Goal: Obtain resource: Download file/media

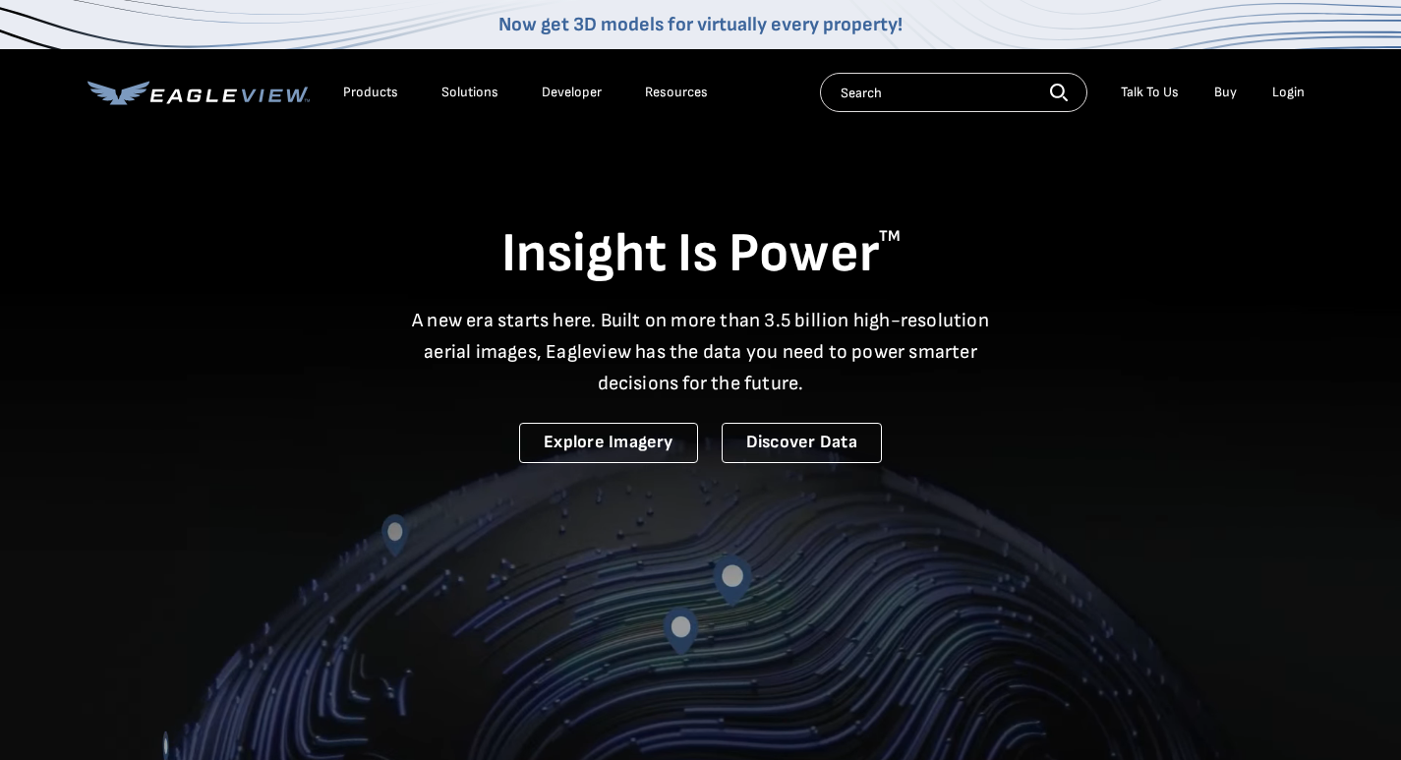
click at [1284, 98] on div "Login" at bounding box center [1288, 93] width 32 height 18
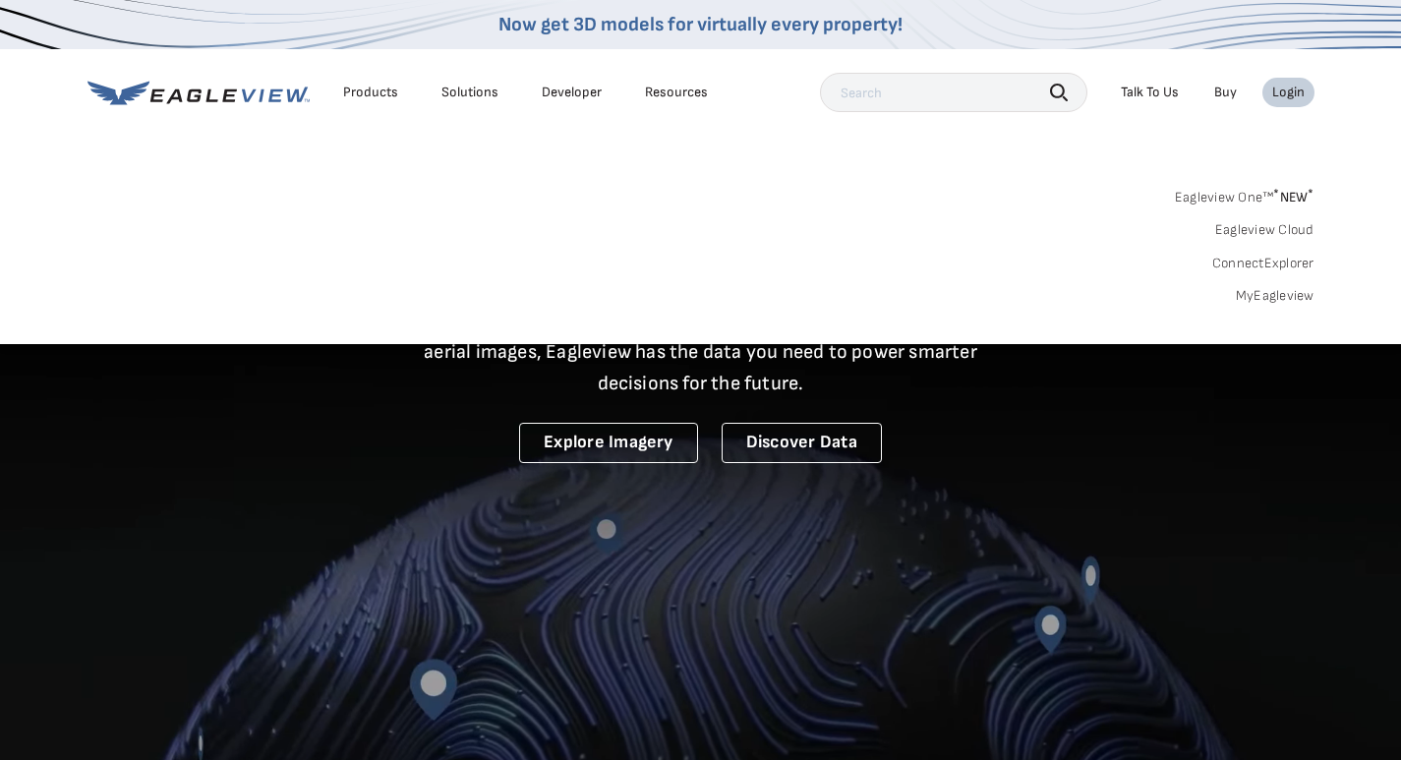
click at [1286, 301] on link "MyEagleview" at bounding box center [1274, 296] width 79 height 18
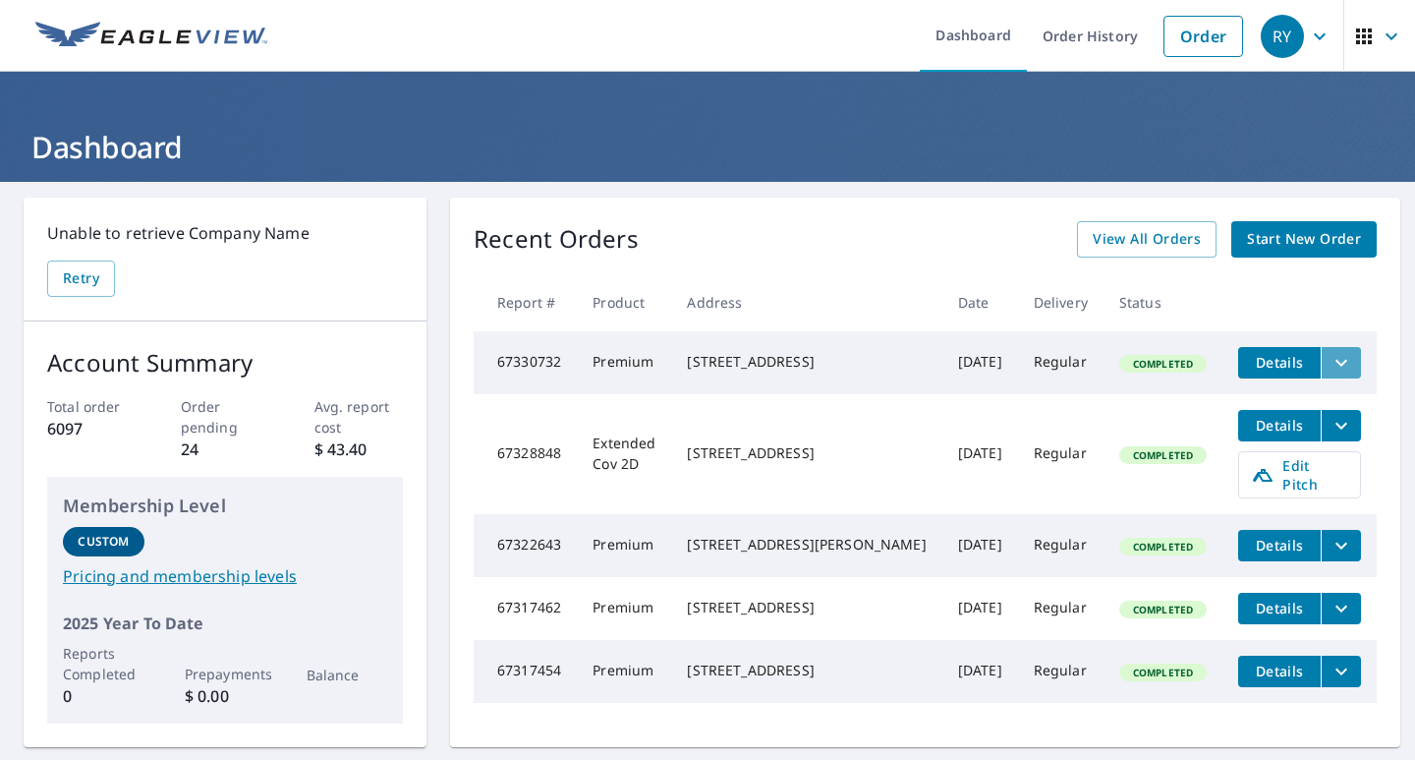
click at [1330, 369] on icon "filesDropdownBtn-67330732" at bounding box center [1342, 363] width 24 height 24
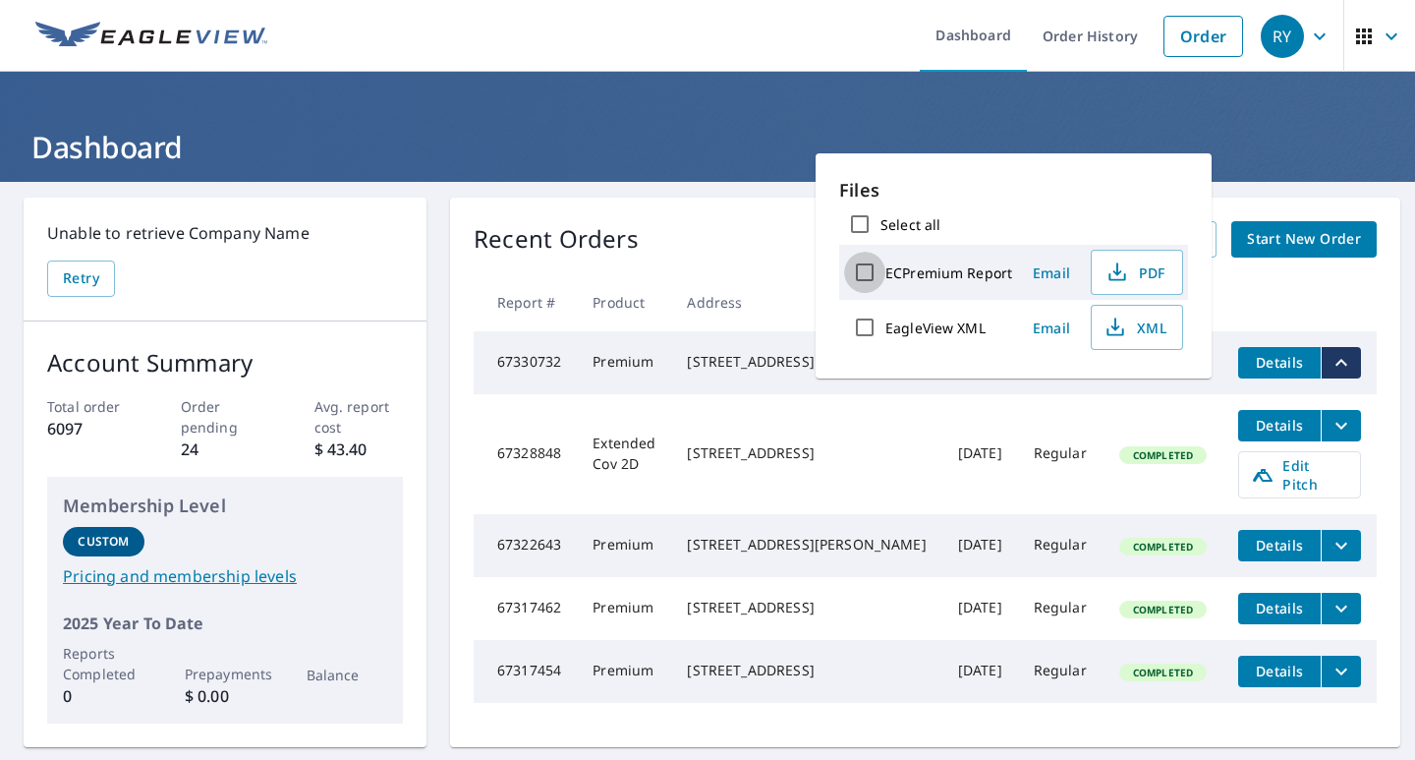
click at [867, 277] on input "ECPremium Report" at bounding box center [864, 272] width 41 height 41
checkbox input "true"
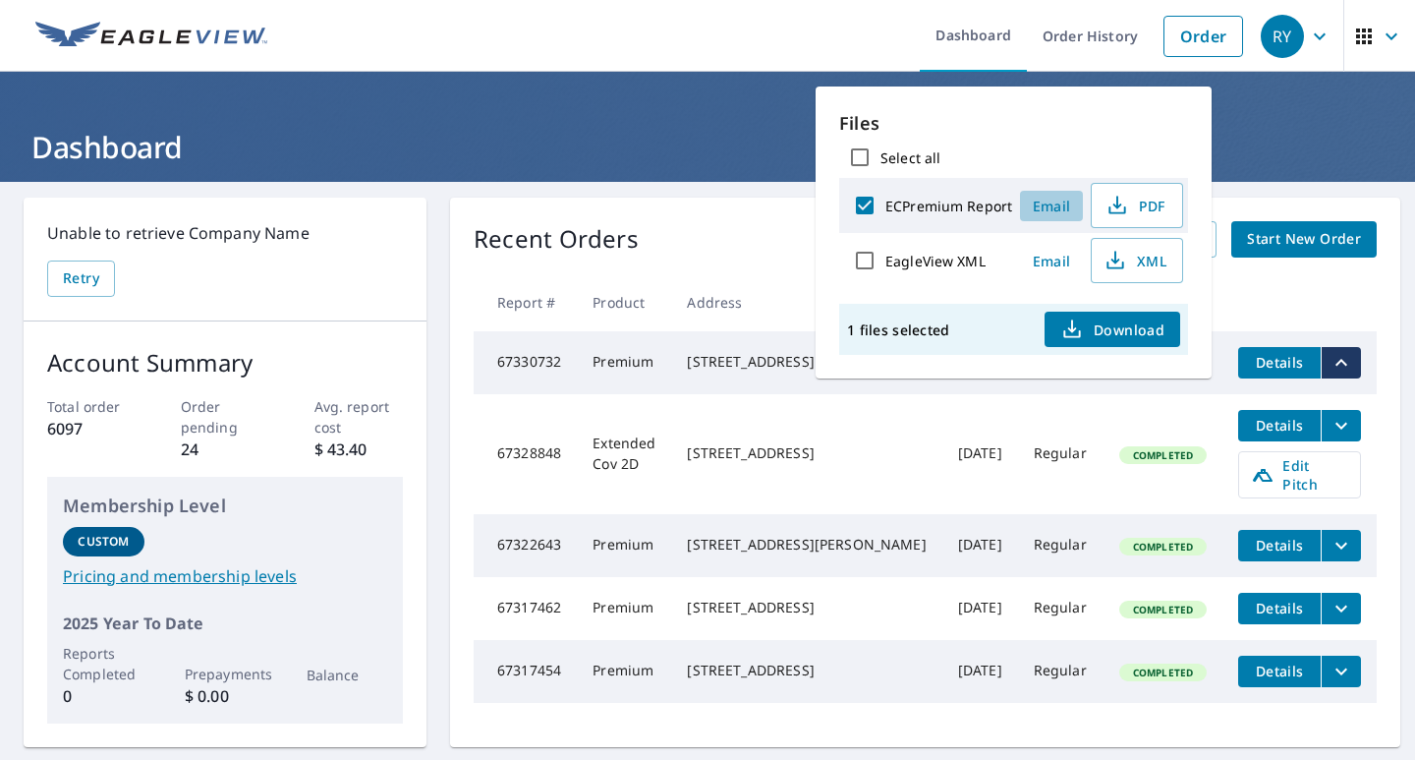
click at [1050, 209] on span "Email" at bounding box center [1051, 206] width 47 height 19
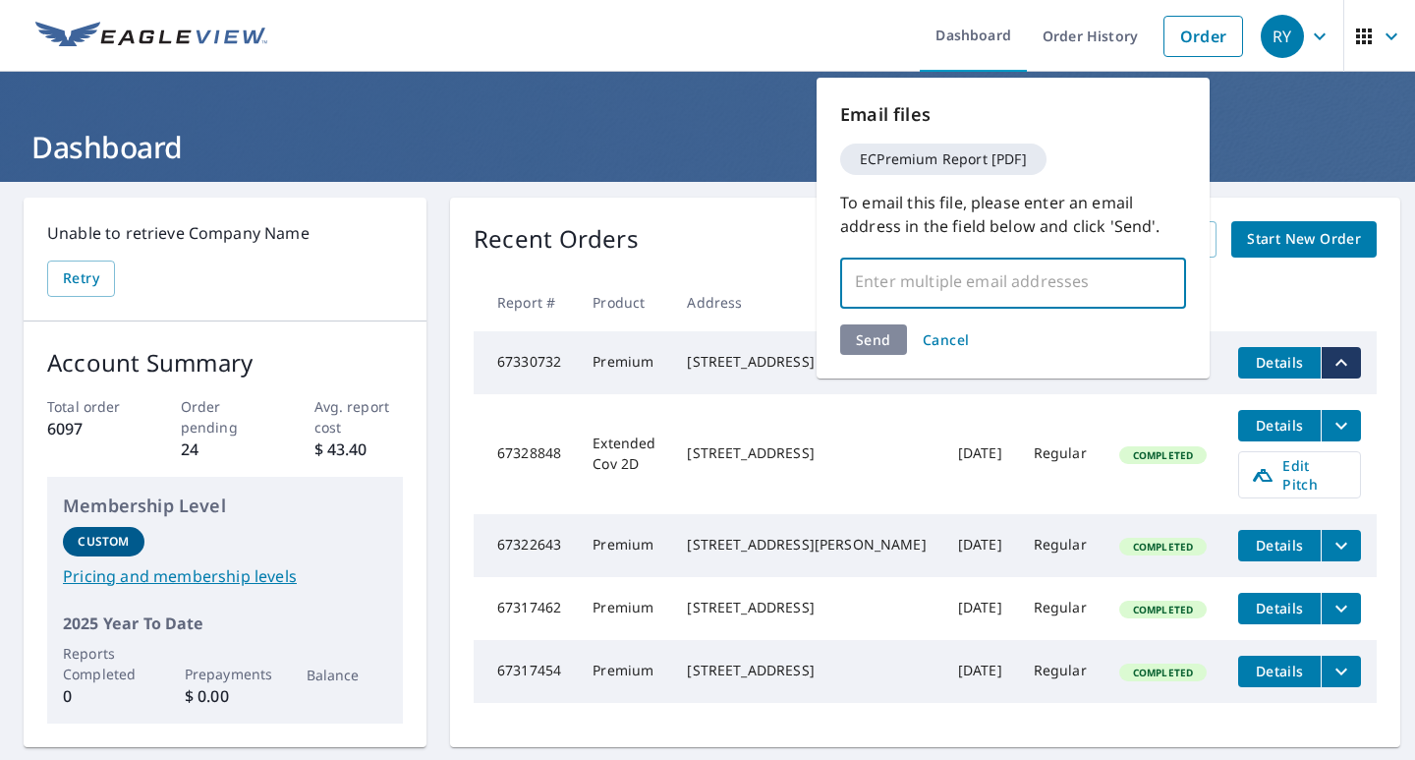
click at [920, 296] on input "text" at bounding box center [998, 280] width 299 height 37
type input "[EMAIL_ADDRESS][DOMAIN_NAME]"
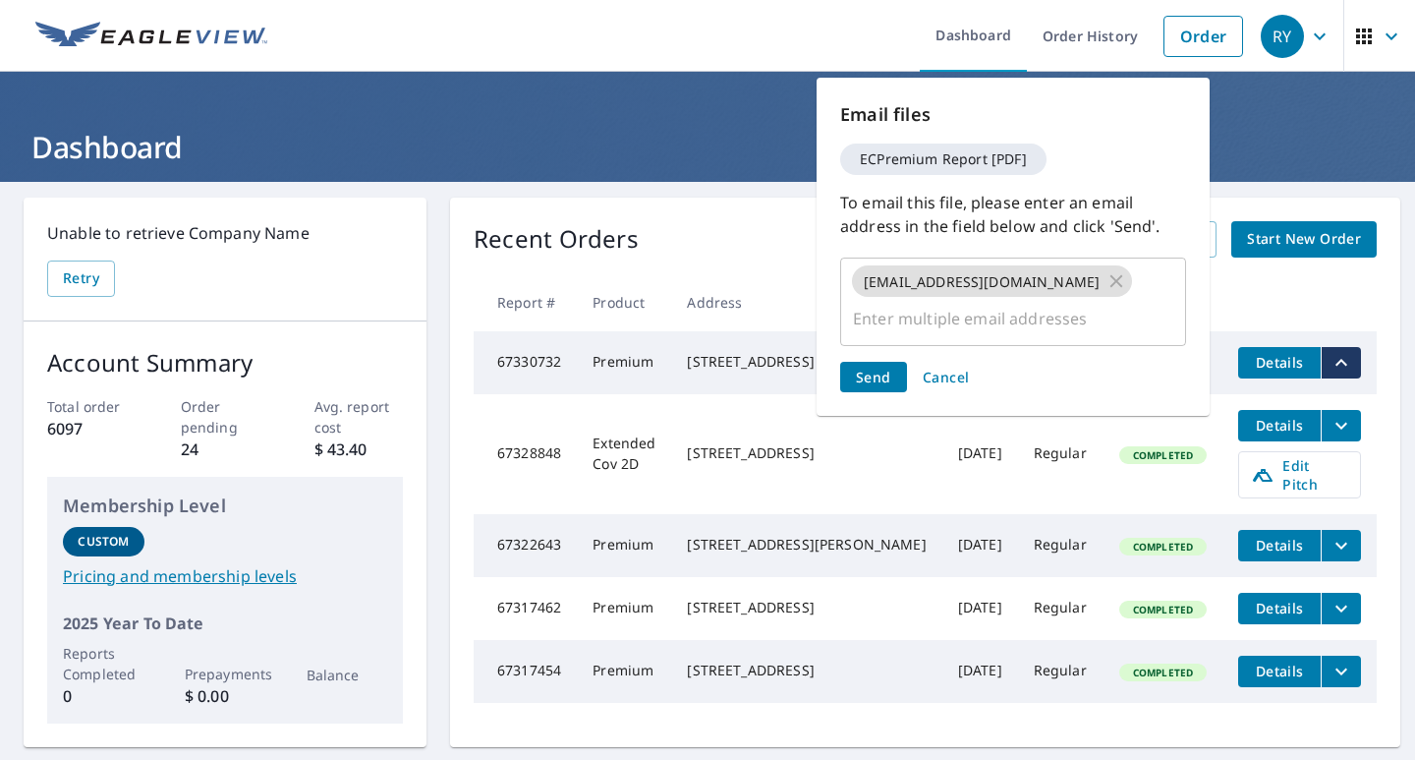
click at [857, 362] on div "Send Cancel" at bounding box center [1013, 377] width 346 height 30
click at [885, 368] on span "Send" at bounding box center [873, 377] width 35 height 19
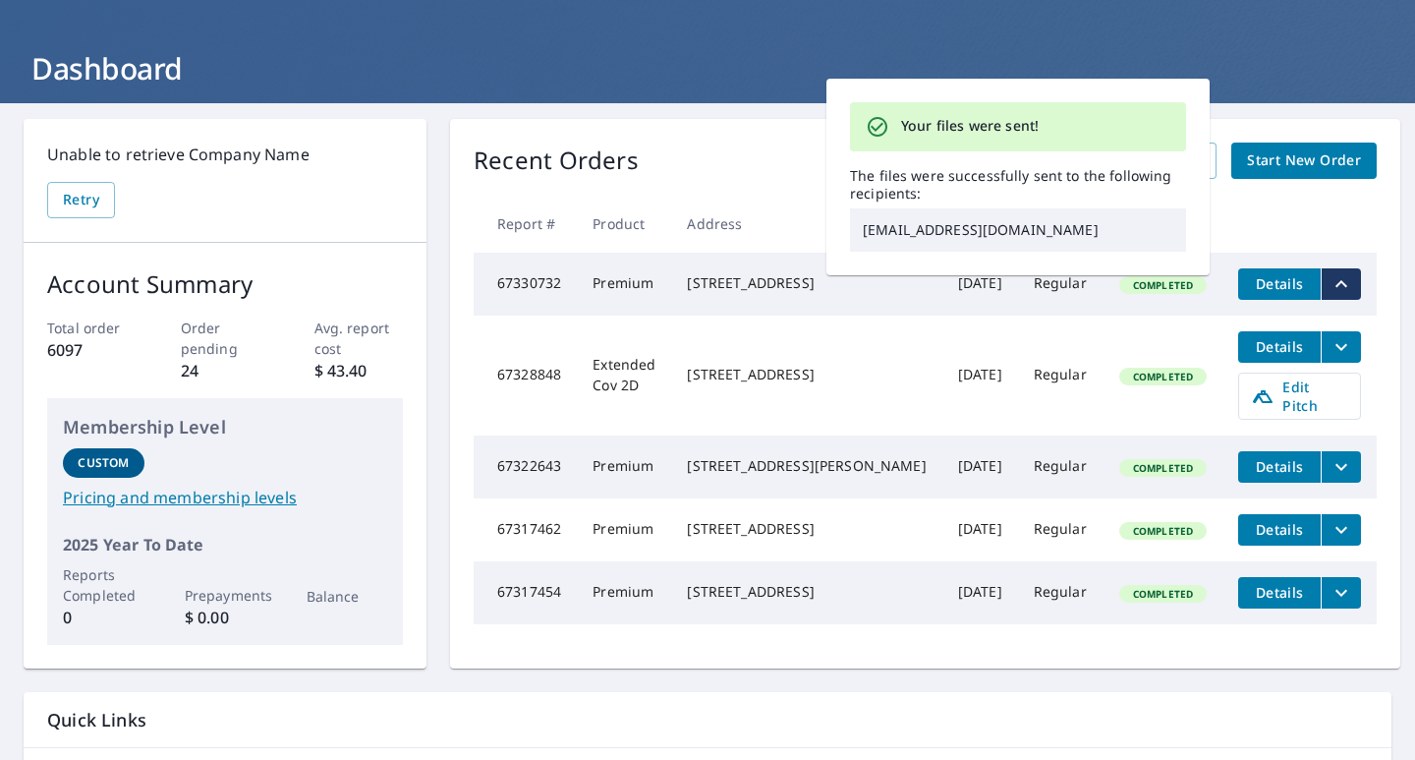
scroll to position [197, 0]
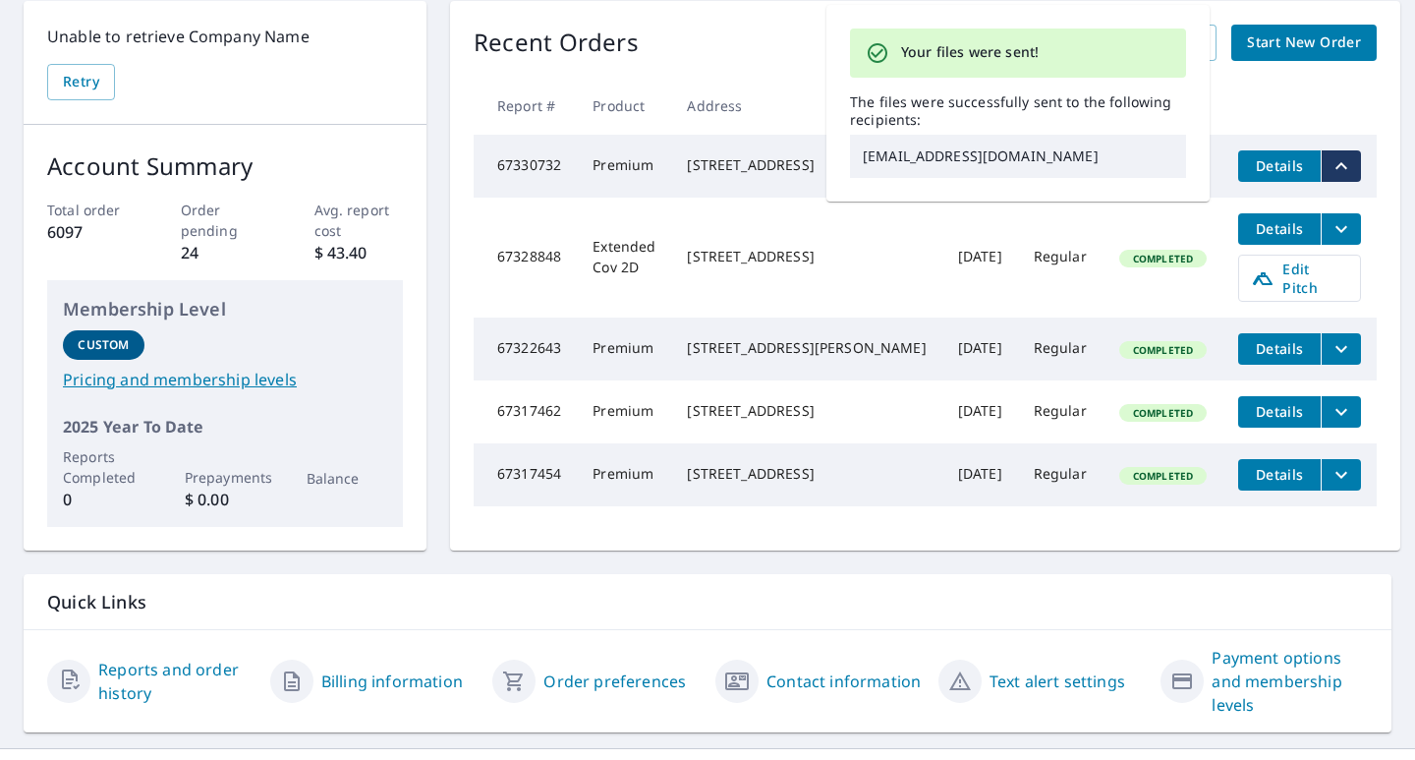
click at [803, 29] on div "Recent Orders View All Orders Start New Order" at bounding box center [925, 43] width 903 height 36
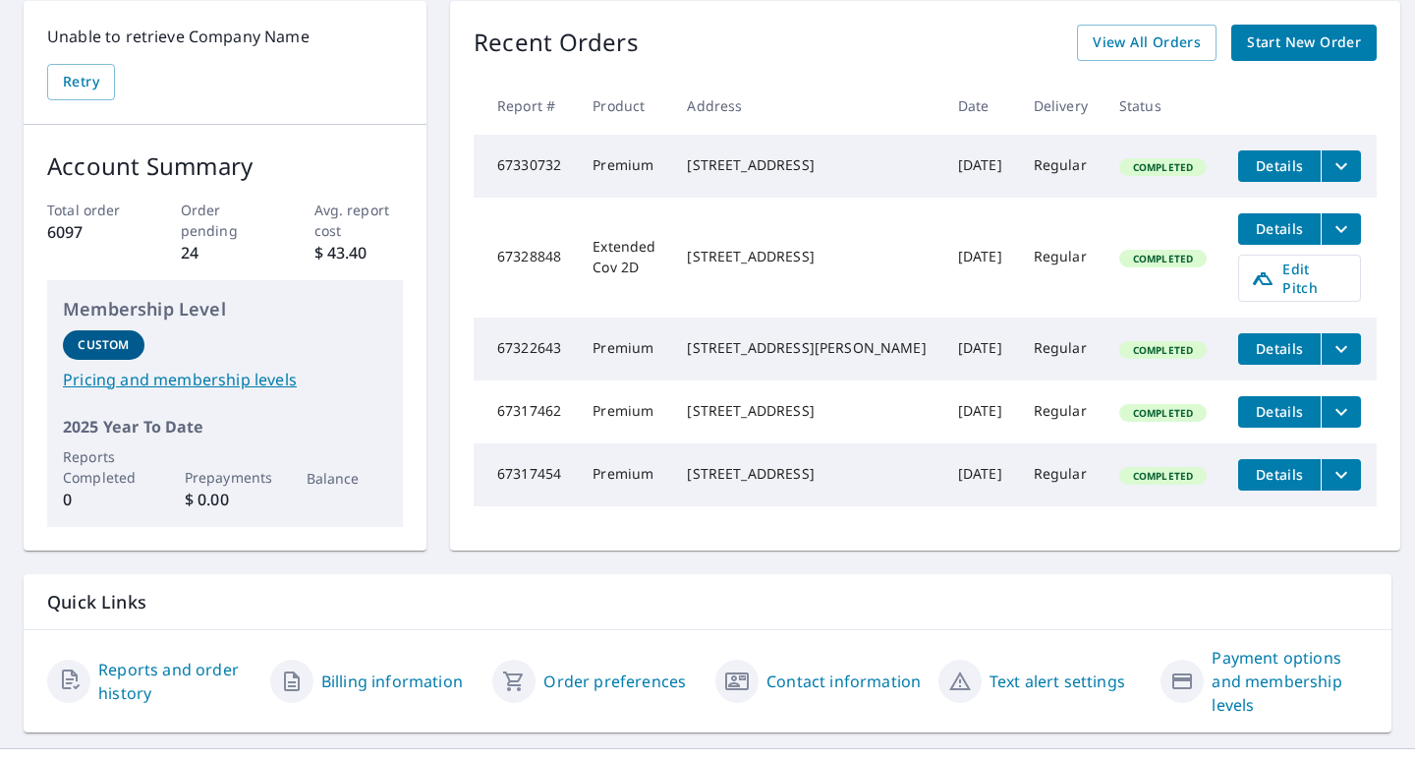
scroll to position [0, 0]
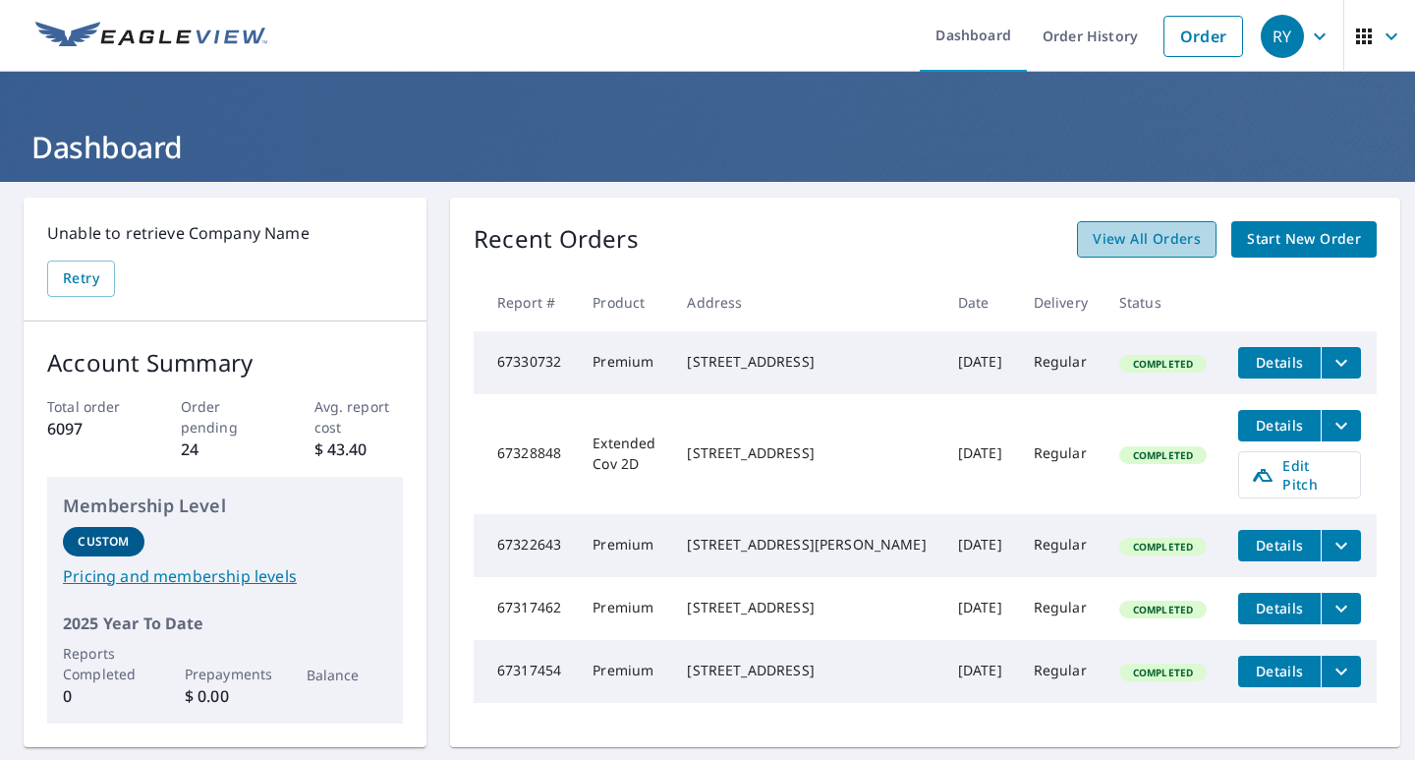
click at [1134, 238] on span "View All Orders" at bounding box center [1147, 239] width 108 height 25
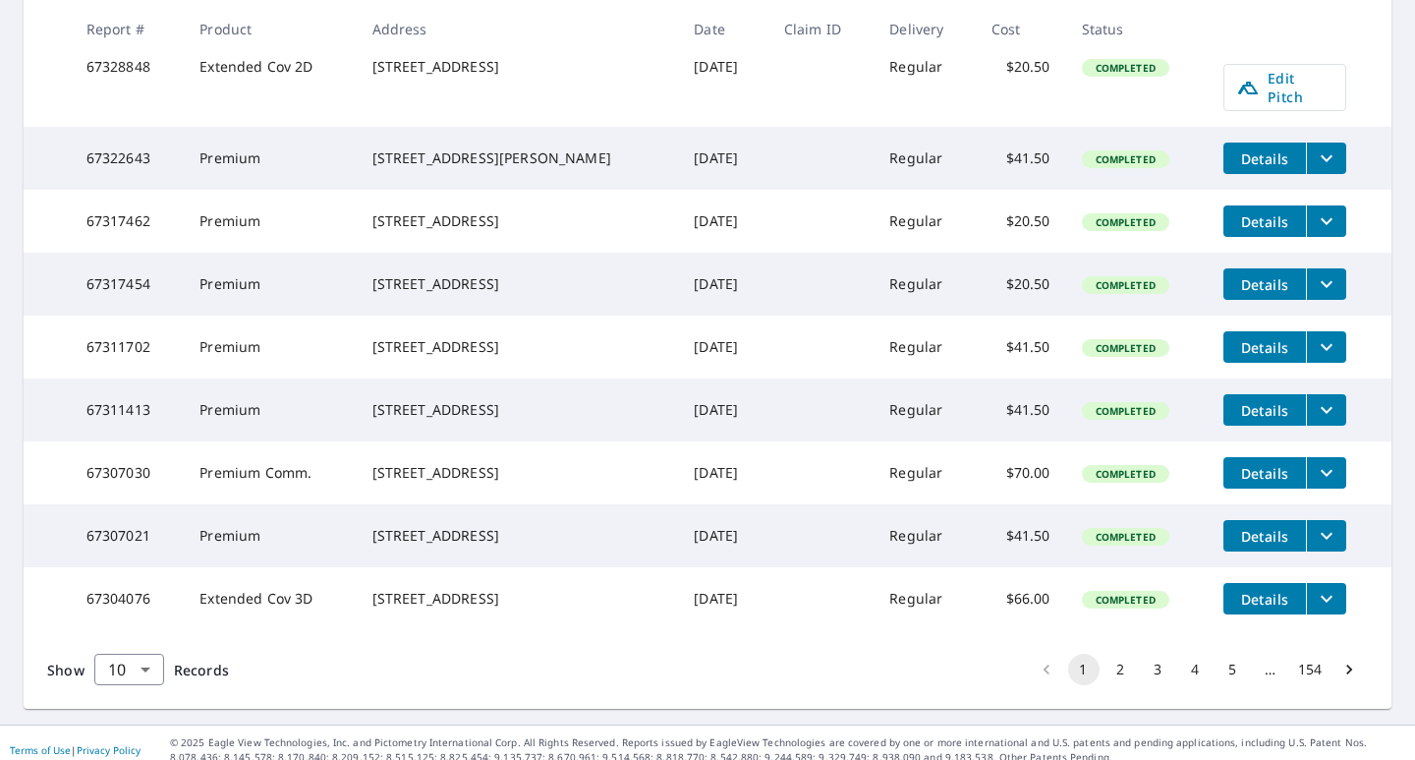
scroll to position [563, 0]
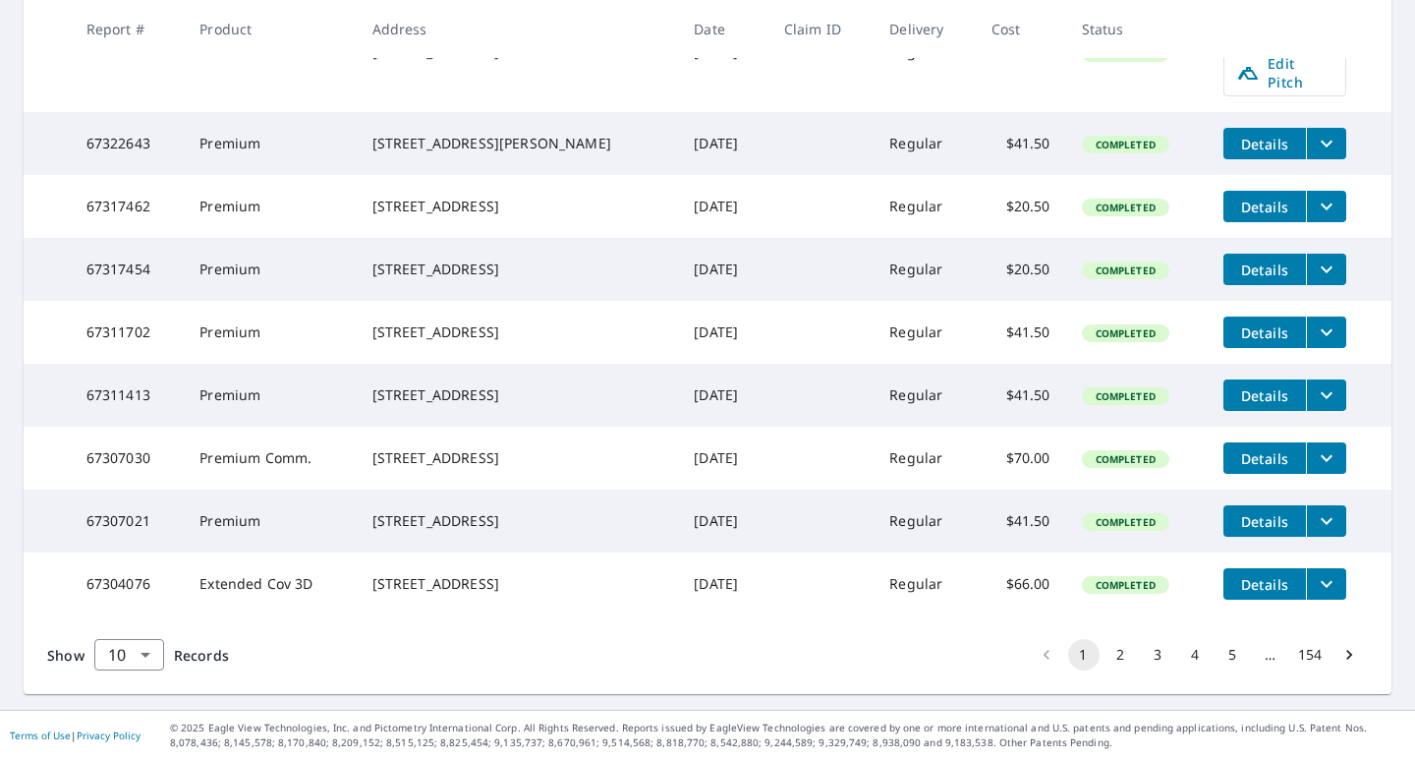
click at [1111, 651] on button "2" at bounding box center [1121, 654] width 31 height 31
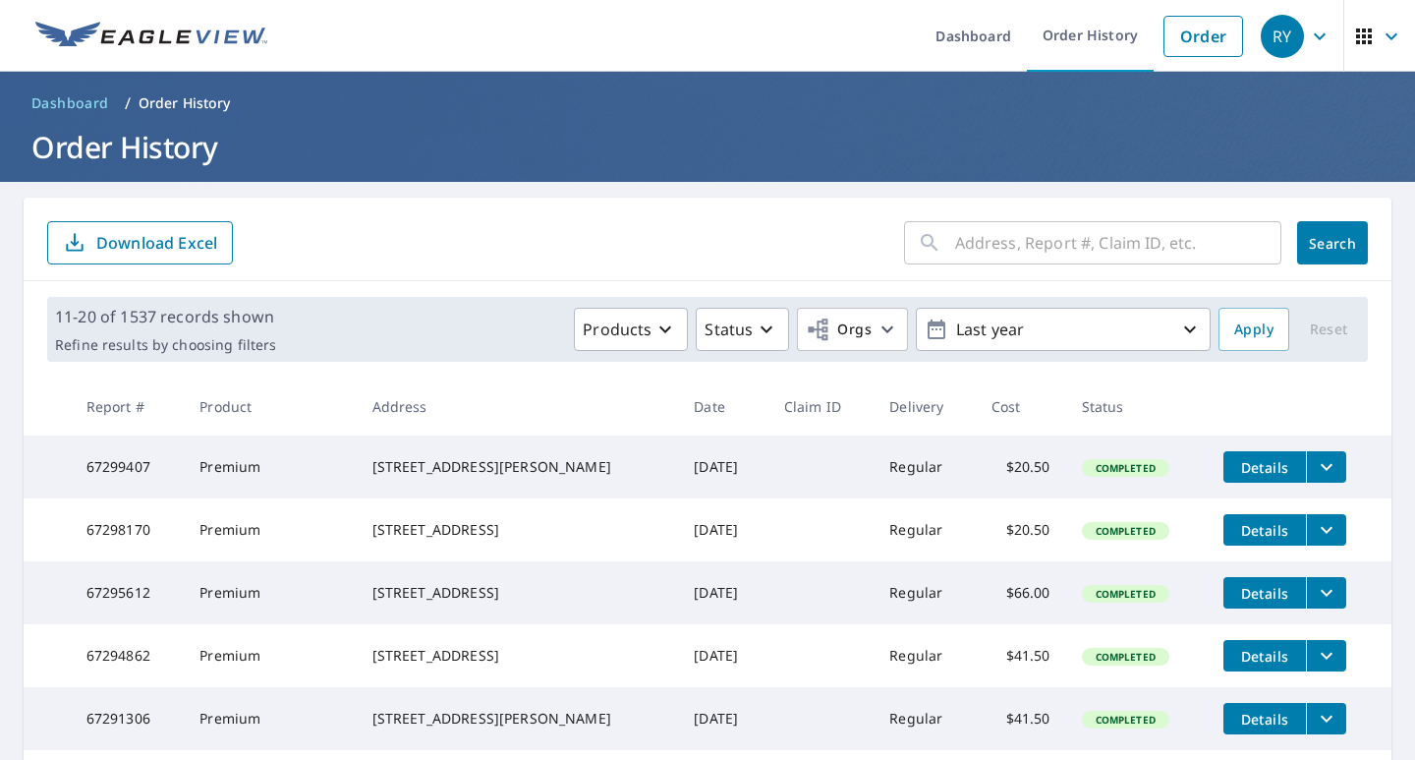
click at [1246, 473] on span "Details" at bounding box center [1264, 467] width 59 height 19
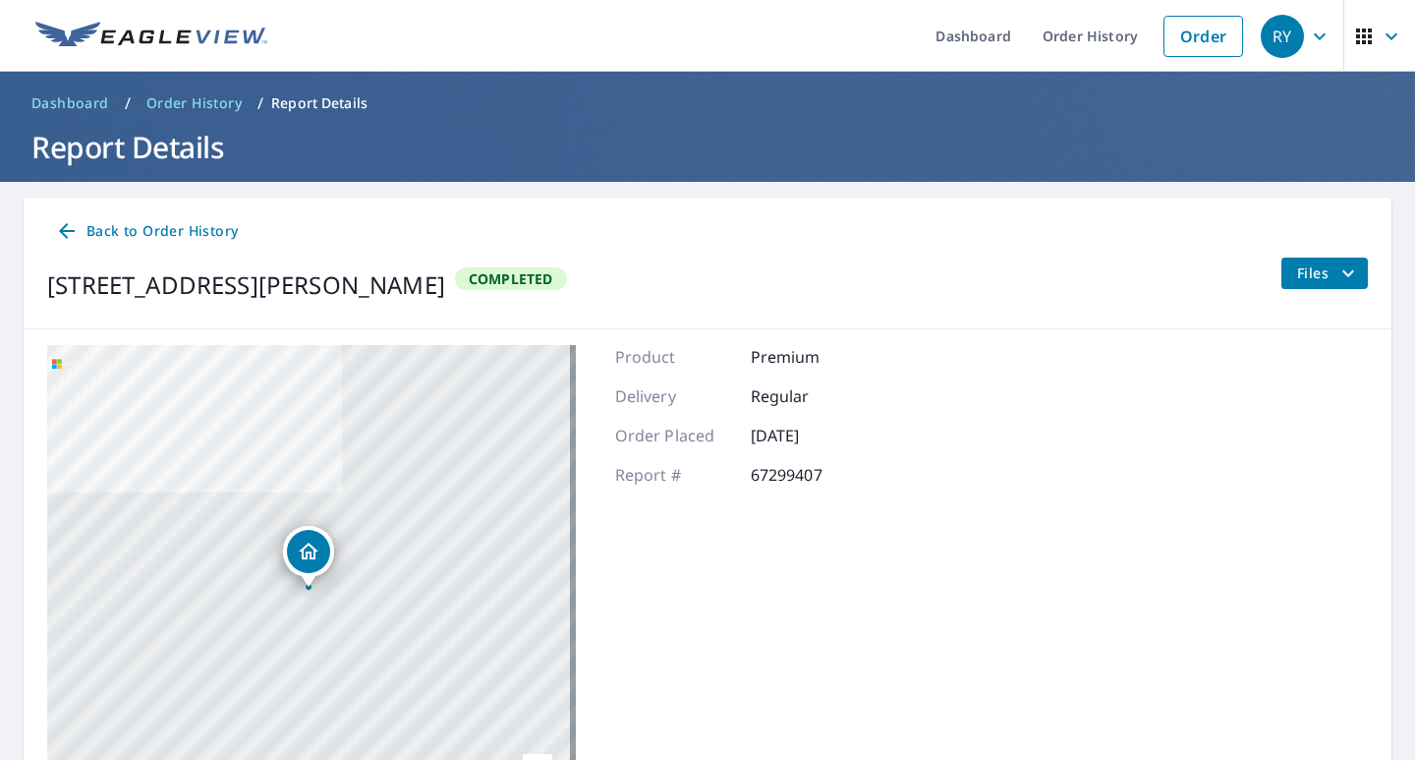
click at [1316, 270] on span "Files" at bounding box center [1328, 273] width 63 height 24
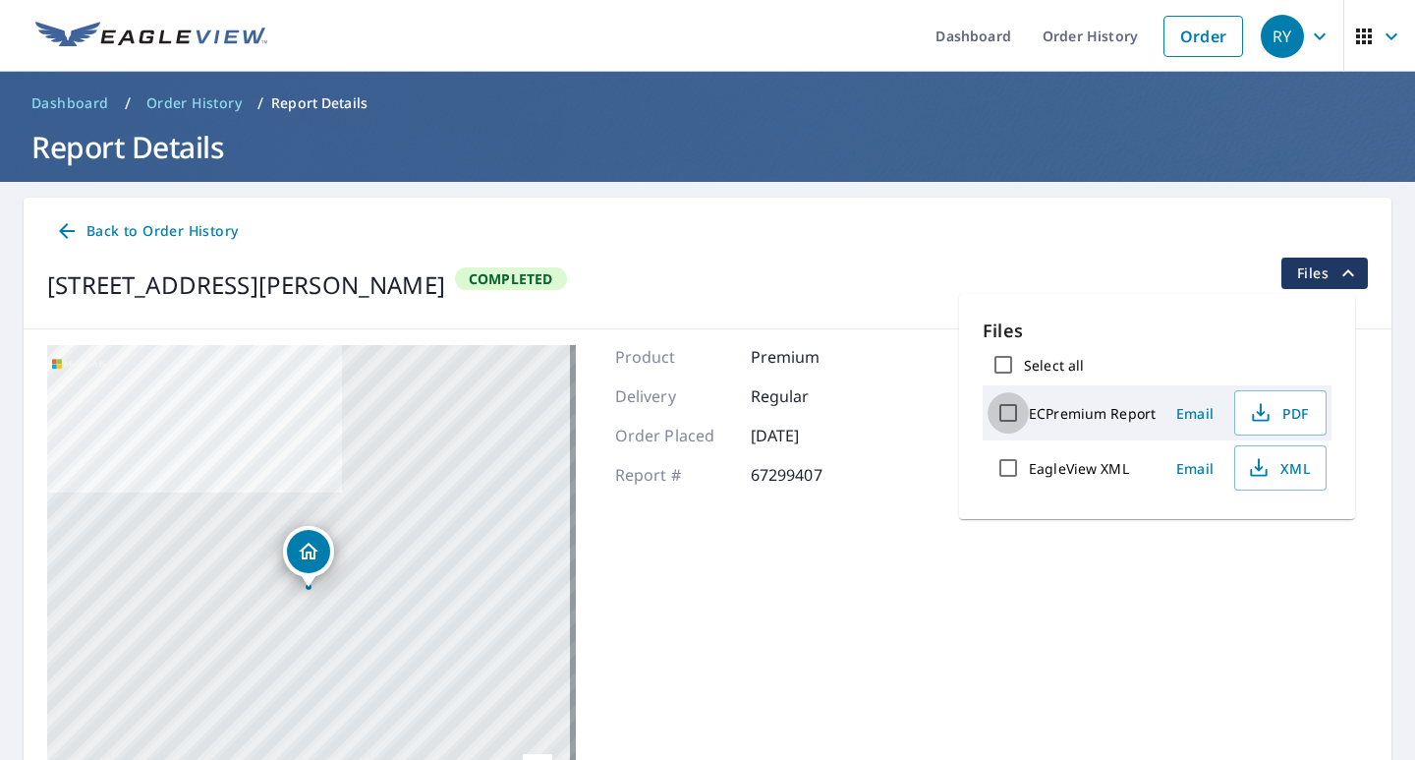
click at [1001, 419] on input "ECPremium Report" at bounding box center [1008, 412] width 41 height 41
checkbox input "true"
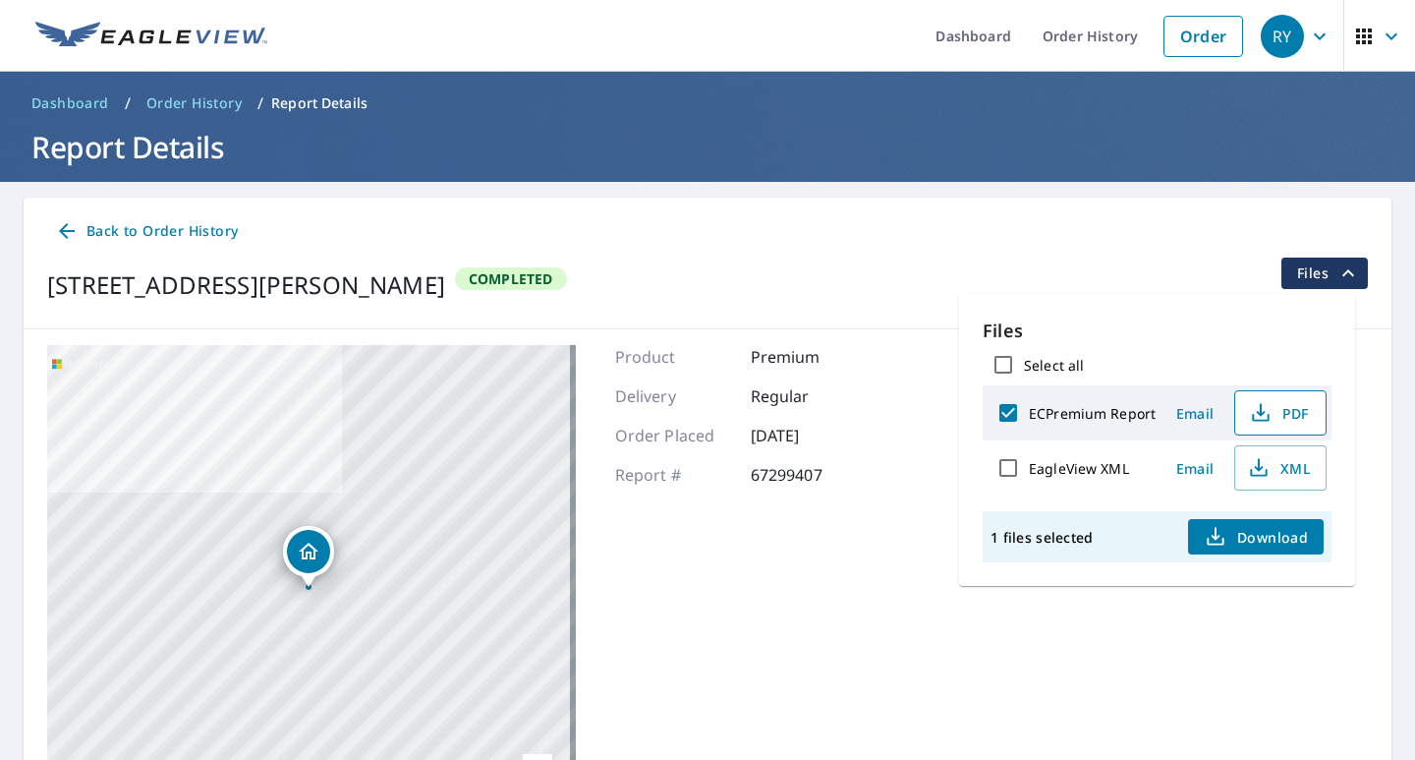
click at [1288, 420] on span "PDF" at bounding box center [1278, 413] width 63 height 24
